Goal: Navigation & Orientation: Find specific page/section

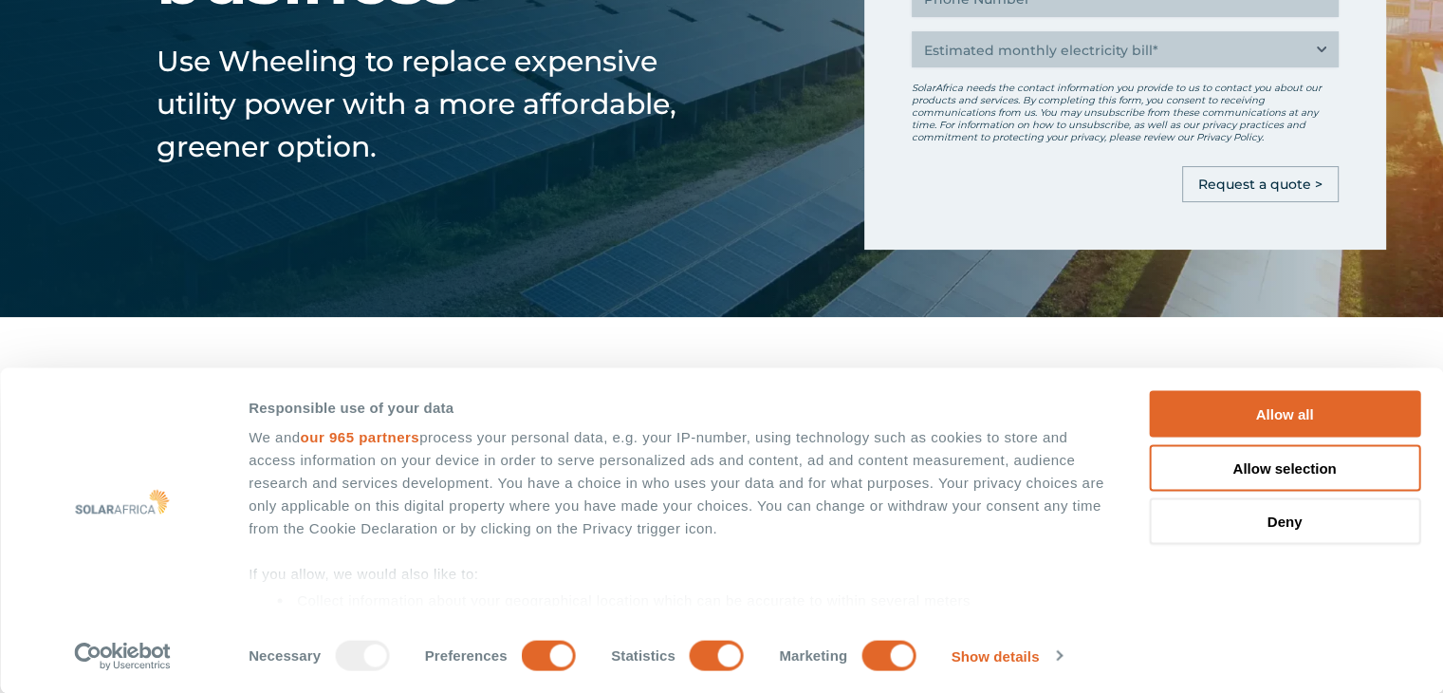
scroll to position [380, 0]
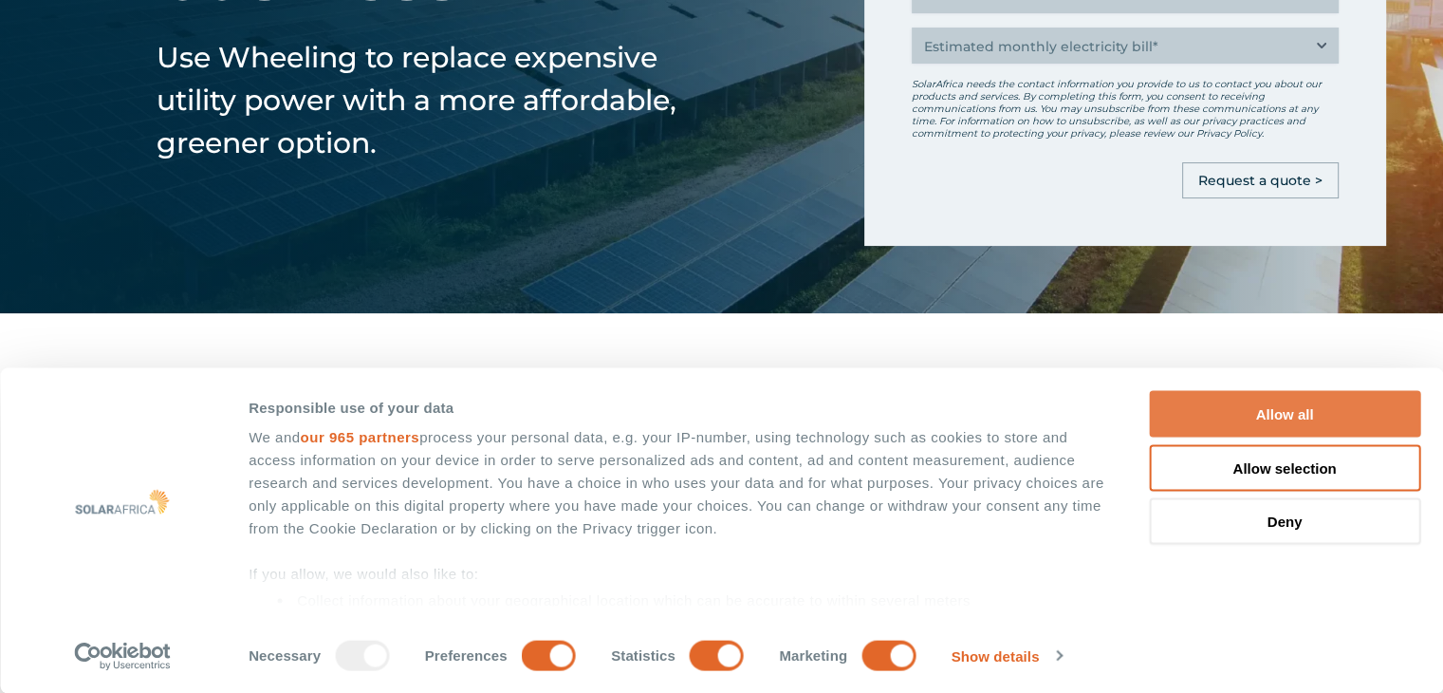
click at [1279, 402] on button "Allow all" at bounding box center [1284, 414] width 271 height 47
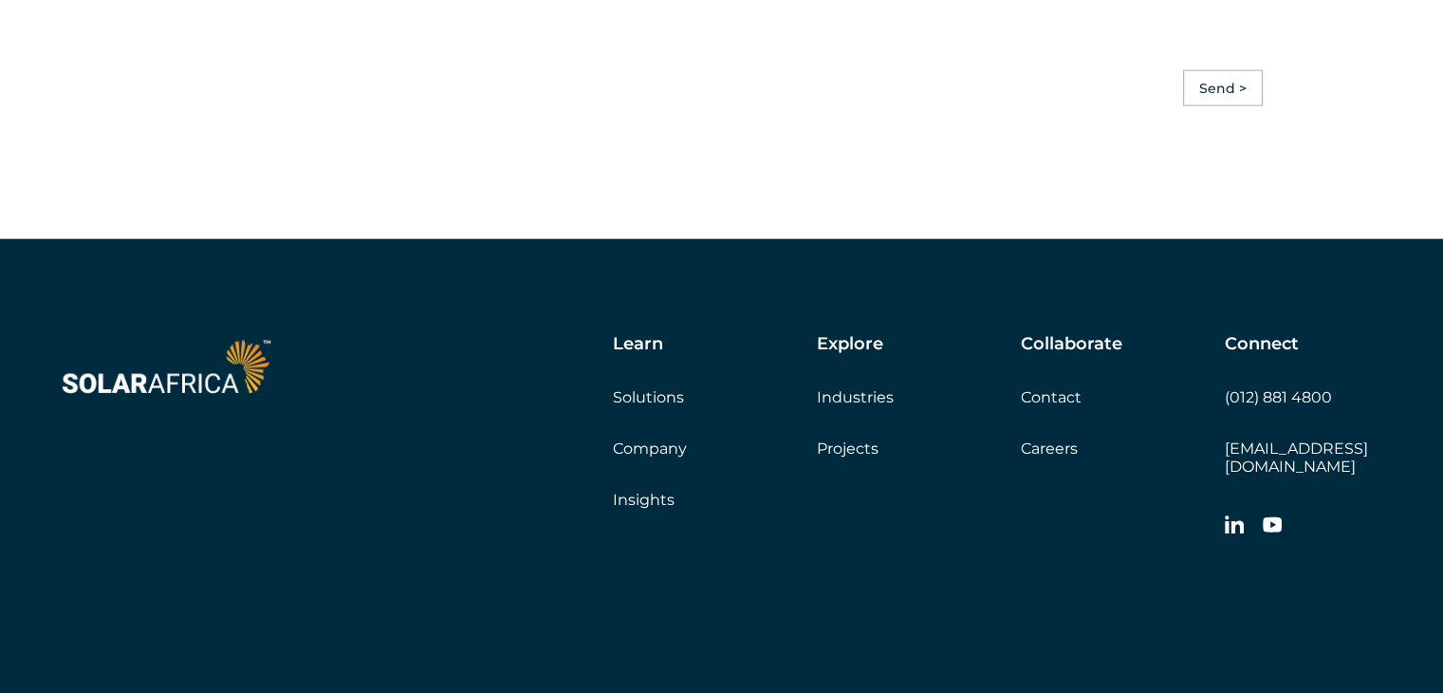
scroll to position [4469, 0]
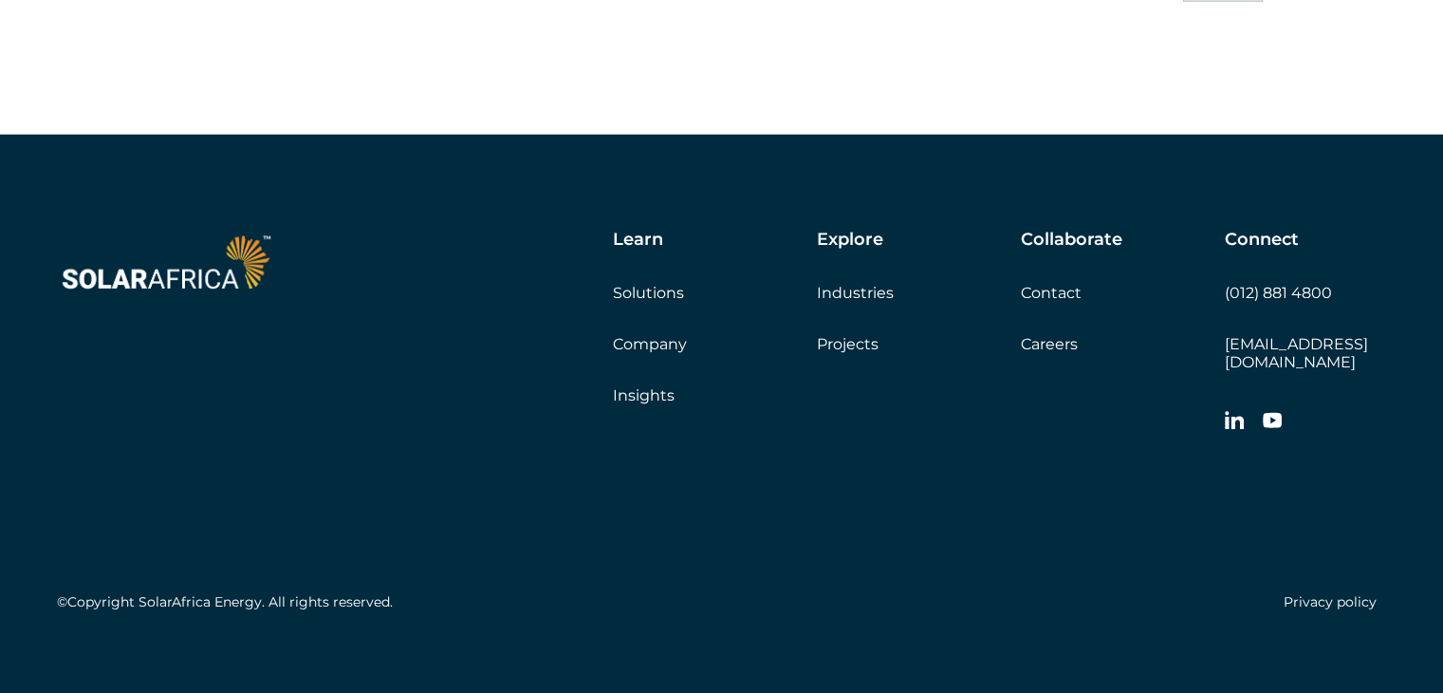
click at [1054, 337] on link "Careers" at bounding box center [1049, 344] width 57 height 18
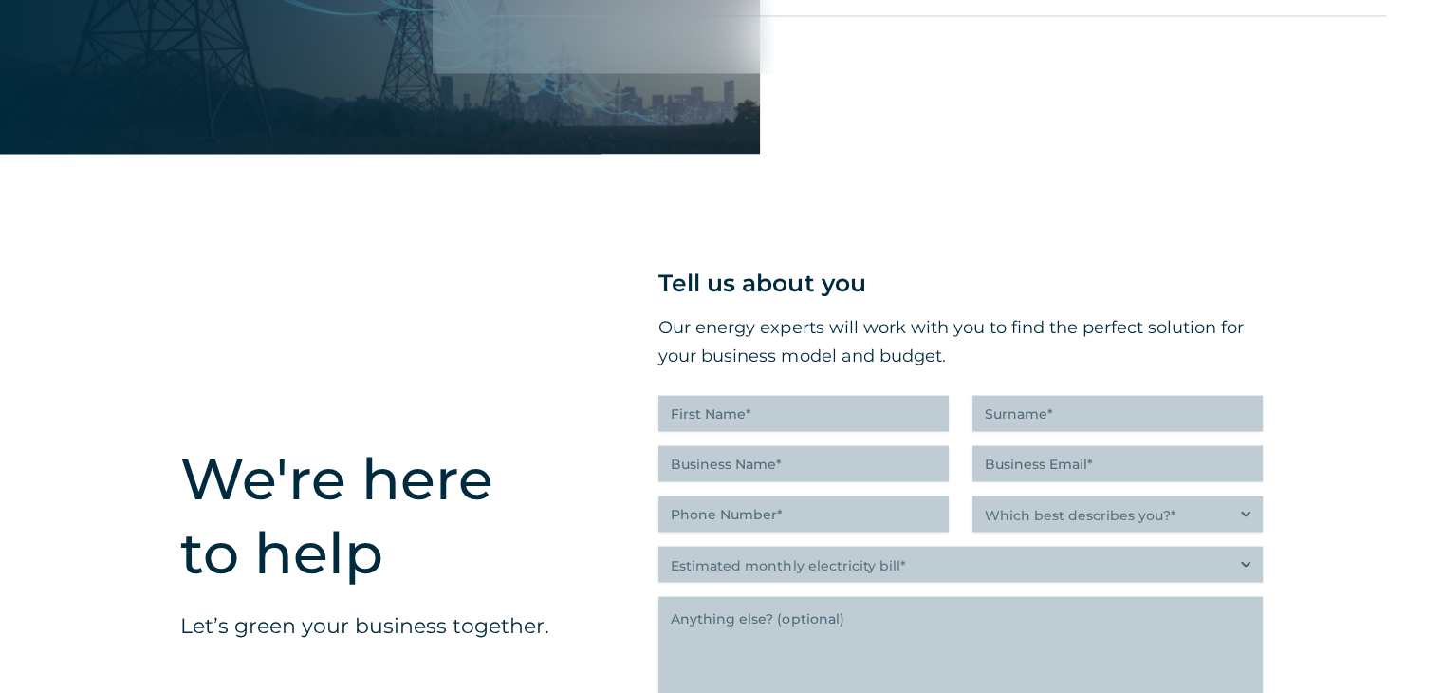
scroll to position [3045, 0]
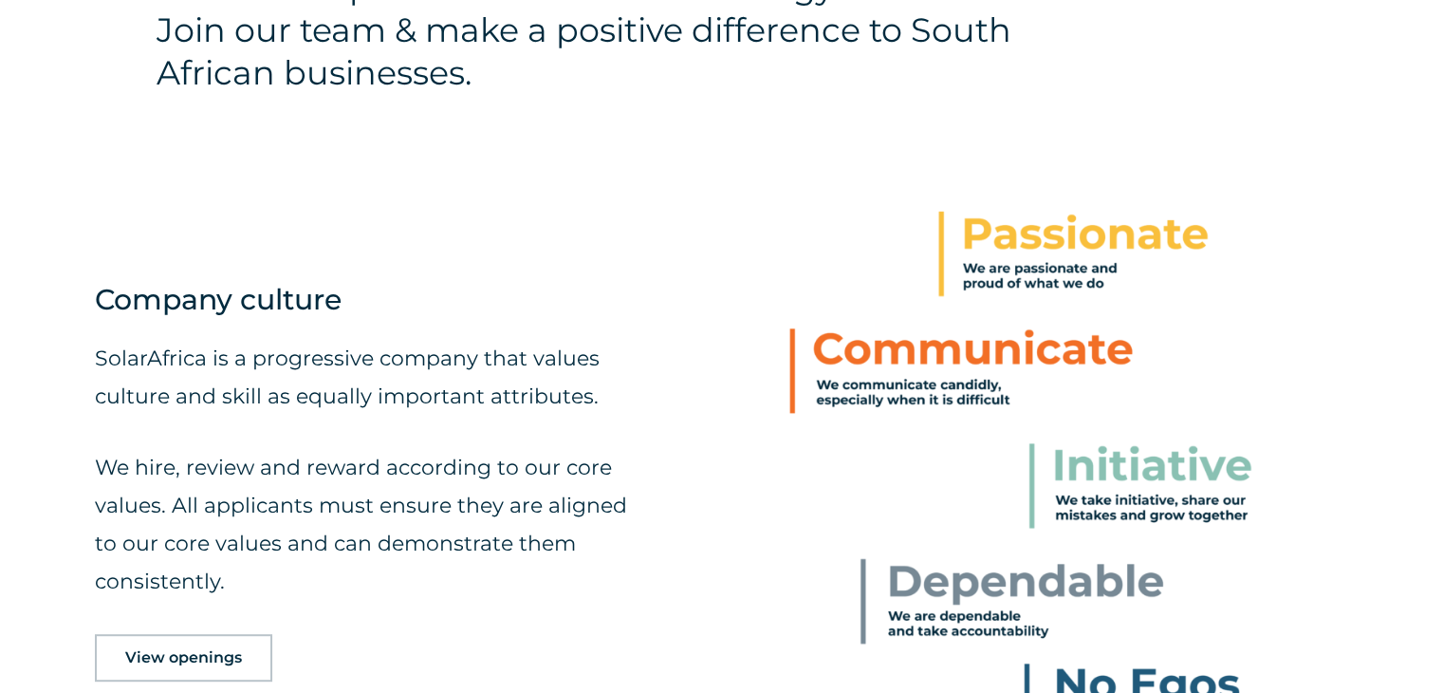
scroll to position [949, 0]
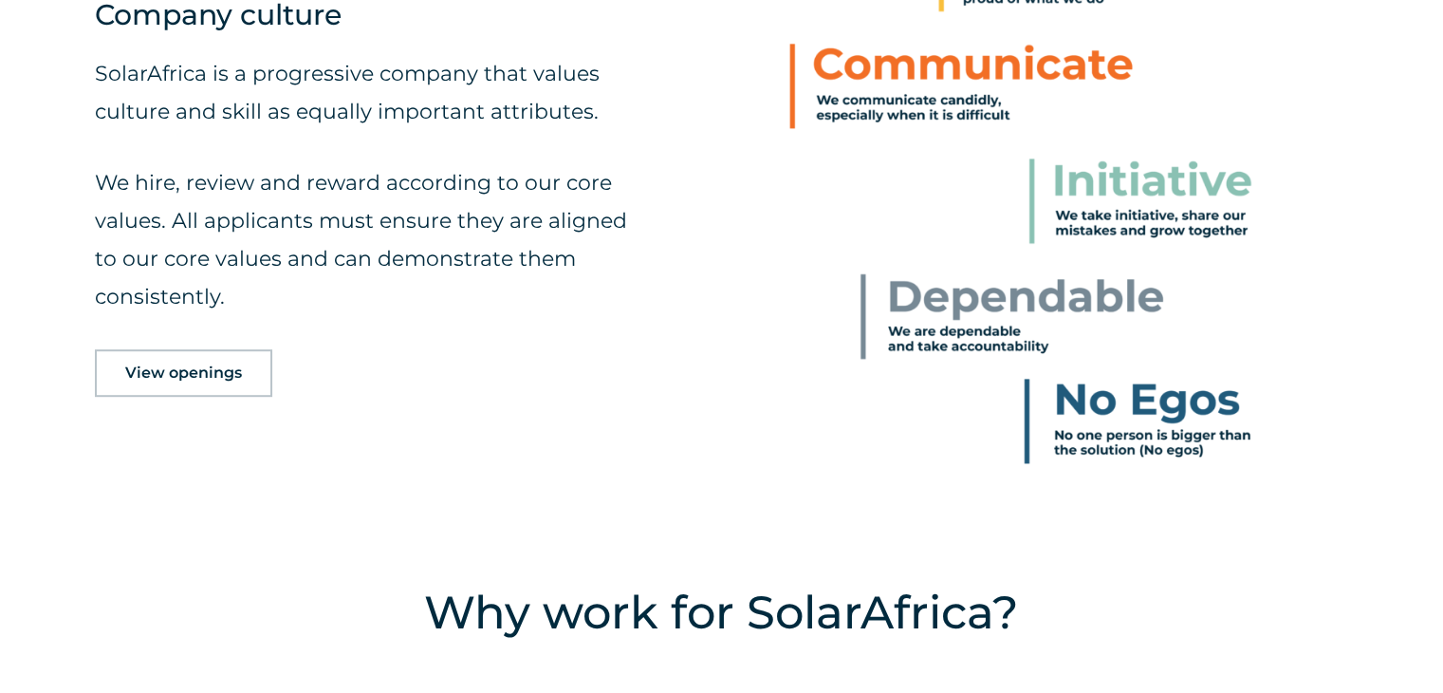
click at [202, 369] on span "View openings" at bounding box center [183, 372] width 117 height 15
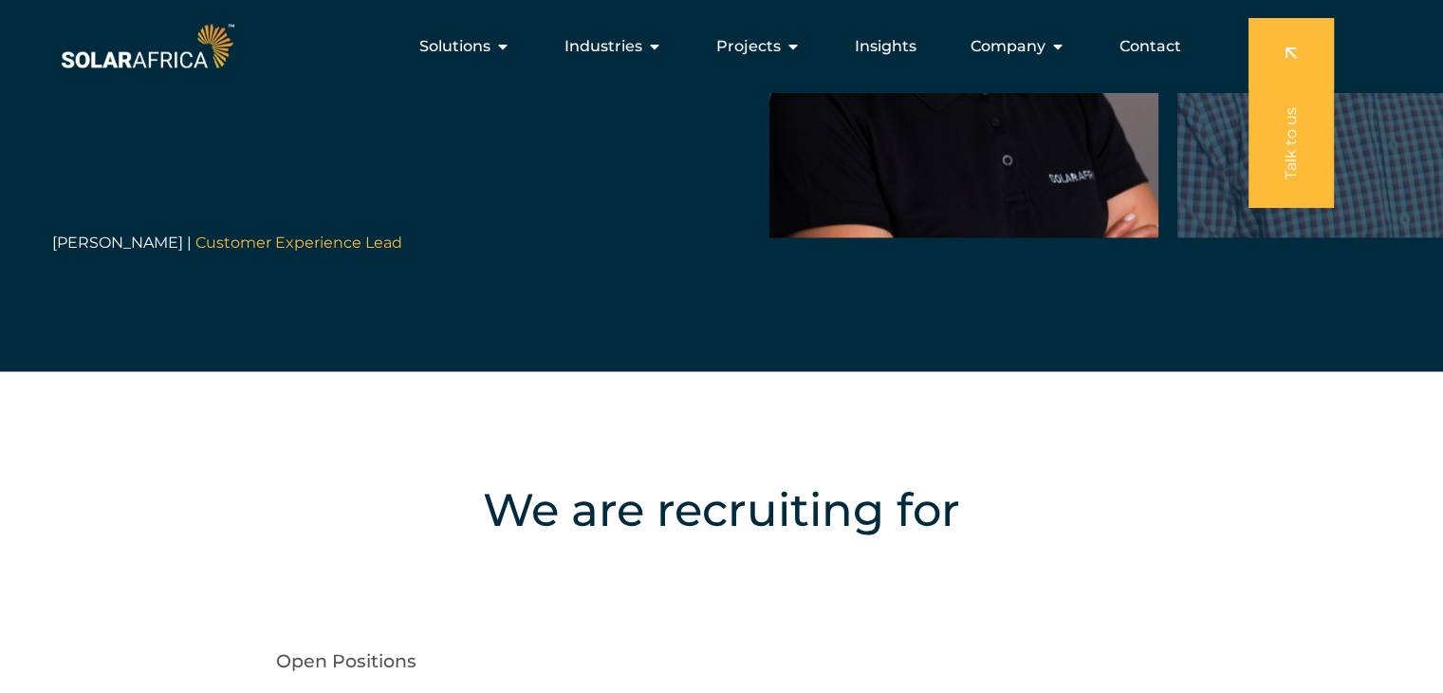
scroll to position [3306, 0]
